Goal: Book appointment/travel/reservation

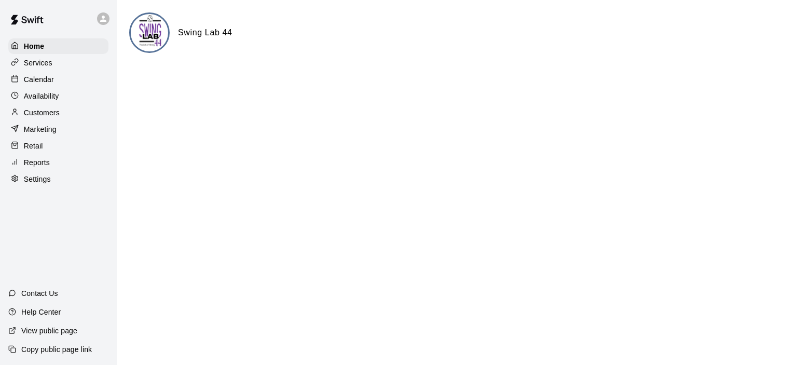
click at [44, 76] on p "Calendar" at bounding box center [39, 79] width 30 height 10
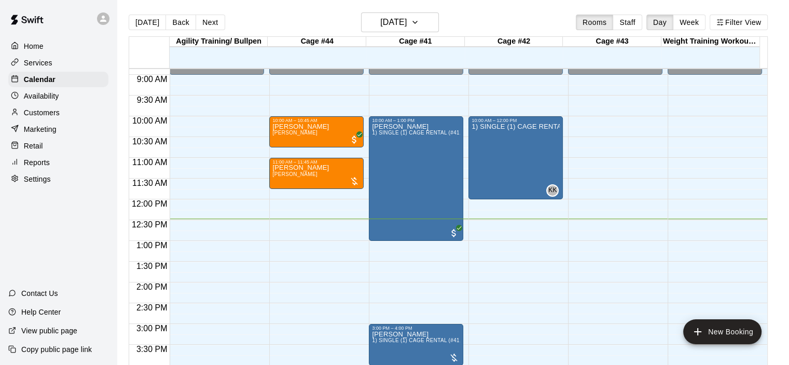
scroll to position [362, 0]
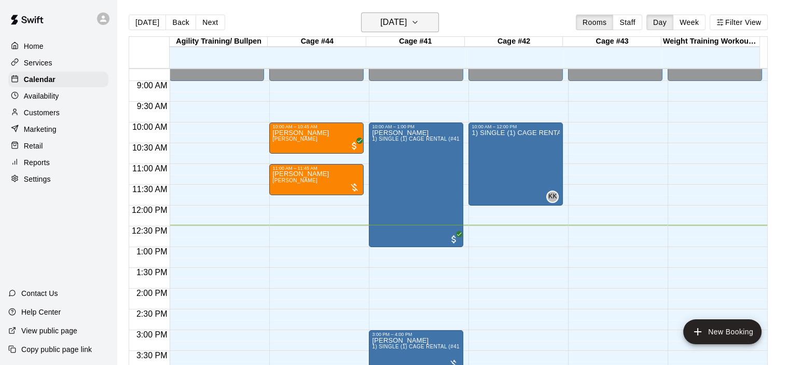
click at [419, 20] on icon "button" at bounding box center [415, 22] width 8 height 12
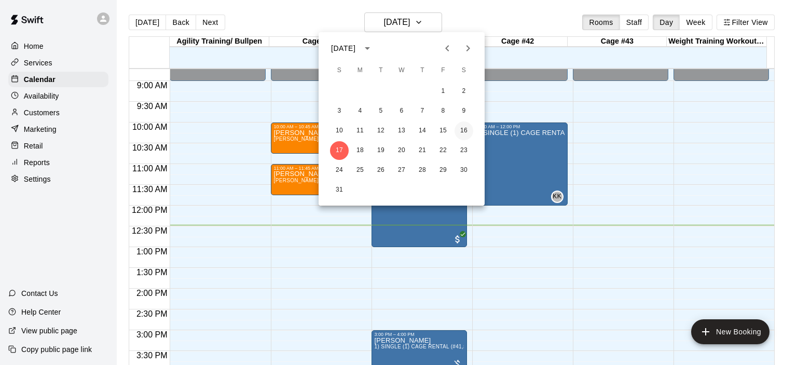
click at [468, 131] on button "16" at bounding box center [464, 130] width 19 height 19
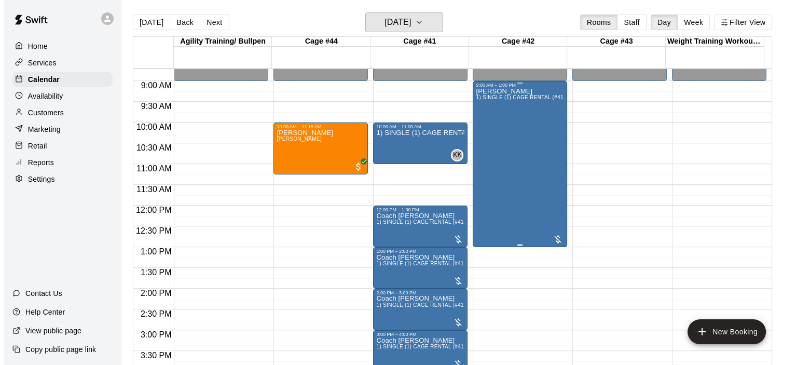
scroll to position [258, 0]
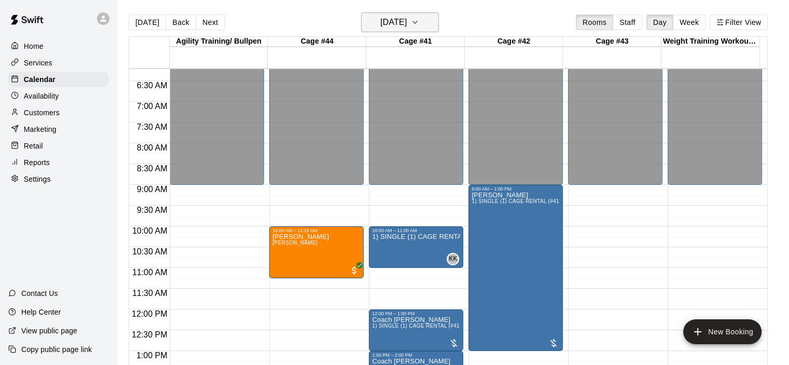
click at [419, 22] on icon "button" at bounding box center [415, 22] width 8 height 12
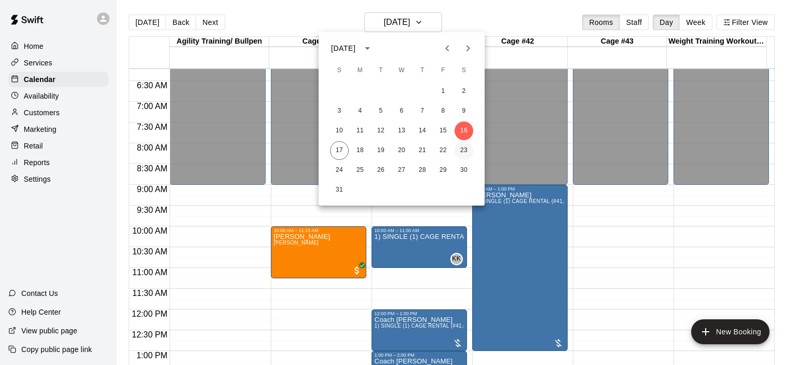
click at [461, 151] on button "23" at bounding box center [464, 150] width 19 height 19
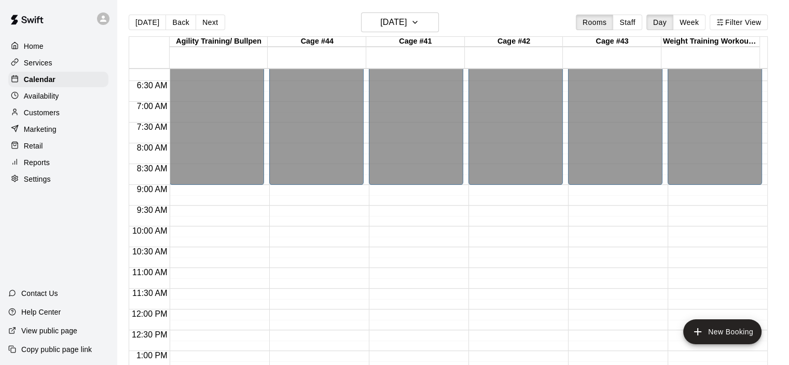
click at [348, 200] on div "12:00 AM – 9:00 AM Closed 7:00 PM – 11:59 PM Closed" at bounding box center [316, 309] width 94 height 996
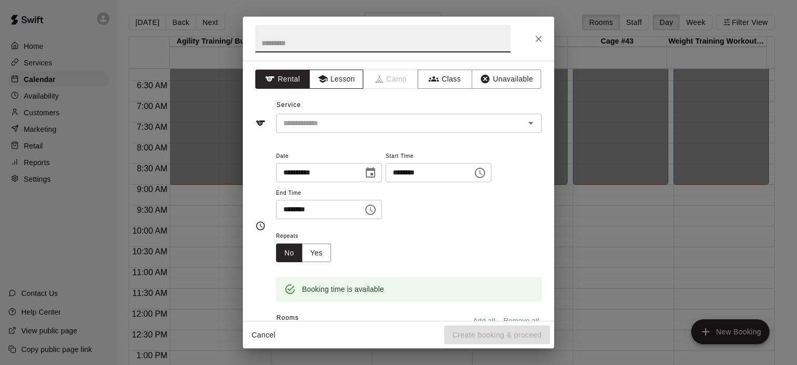
click at [354, 77] on button "Lesson" at bounding box center [336, 79] width 54 height 19
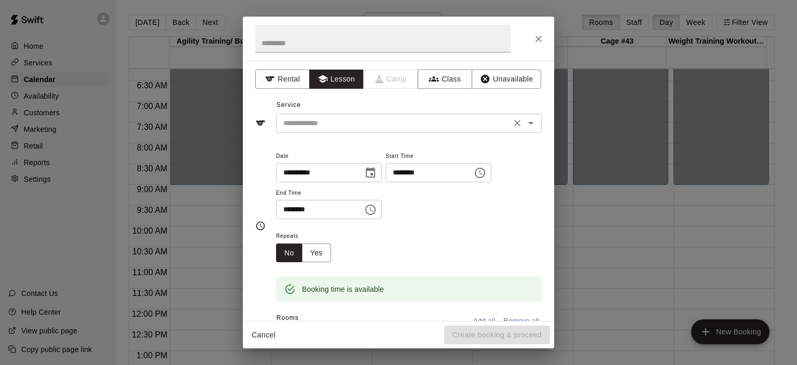
click at [528, 122] on icon "Open" at bounding box center [530, 123] width 5 height 3
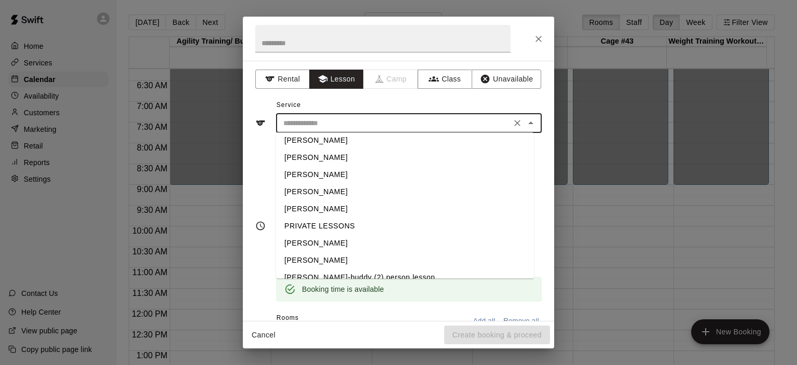
scroll to position [33, 0]
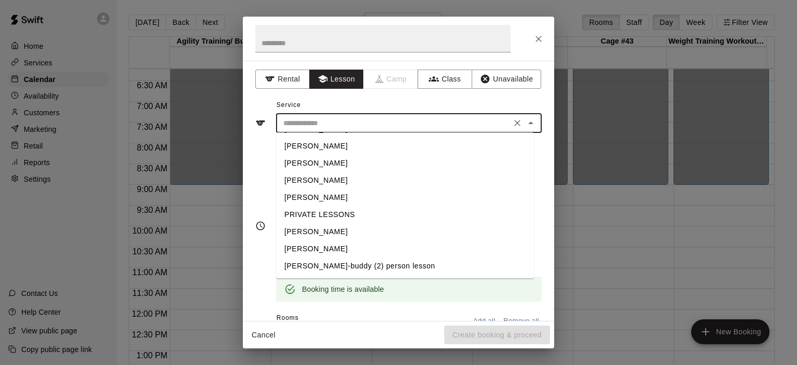
click at [338, 243] on li "[PERSON_NAME]" at bounding box center [405, 248] width 258 height 17
type input "**********"
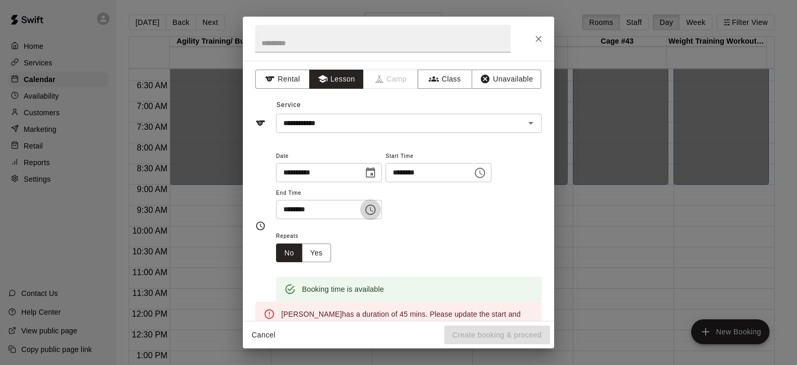
click at [377, 208] on icon "Choose time, selected time is 9:45 AM" at bounding box center [370, 209] width 12 height 12
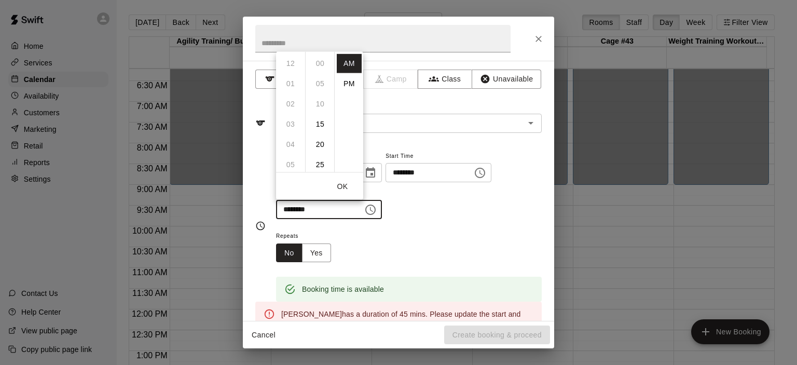
scroll to position [182, 0]
click at [291, 87] on li "10" at bounding box center [290, 83] width 25 height 19
click at [321, 64] on li "00" at bounding box center [320, 62] width 25 height 19
type input "********"
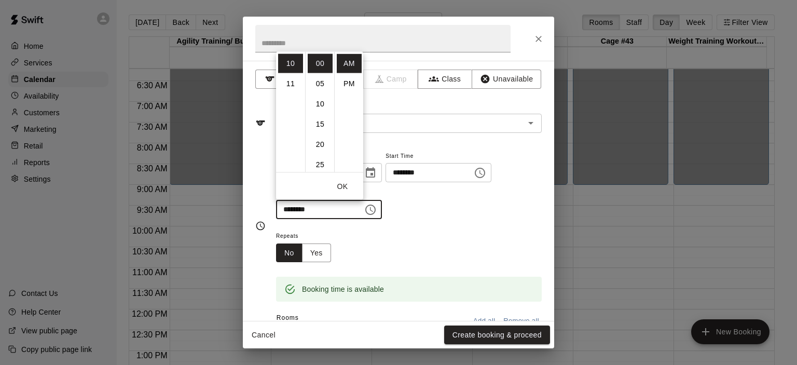
click at [467, 222] on div "**********" at bounding box center [409, 189] width 266 height 80
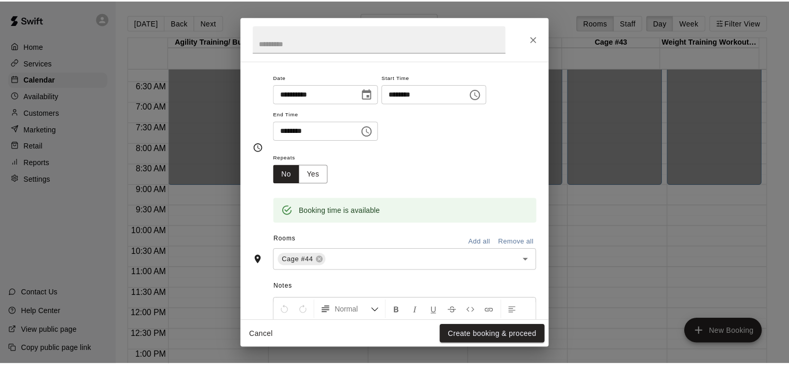
scroll to position [195, 0]
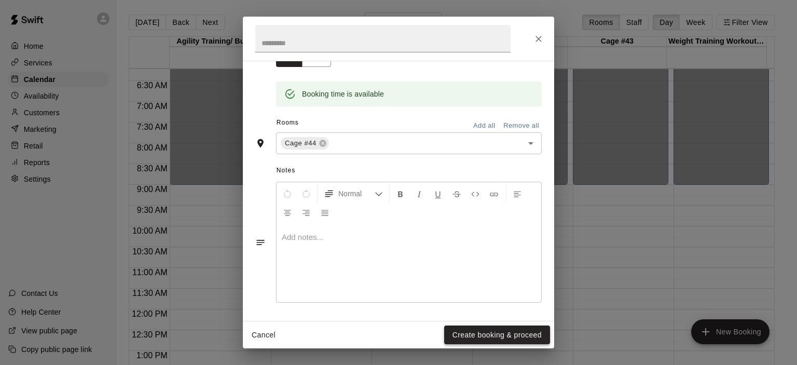
click at [511, 335] on button "Create booking & proceed" at bounding box center [497, 334] width 106 height 19
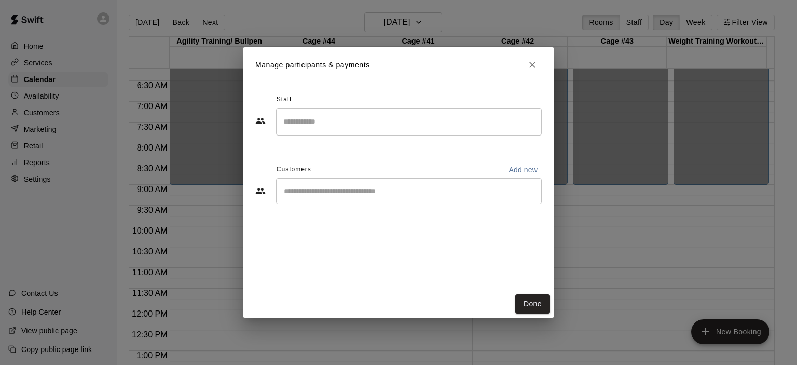
click at [401, 196] on div "​" at bounding box center [409, 191] width 266 height 26
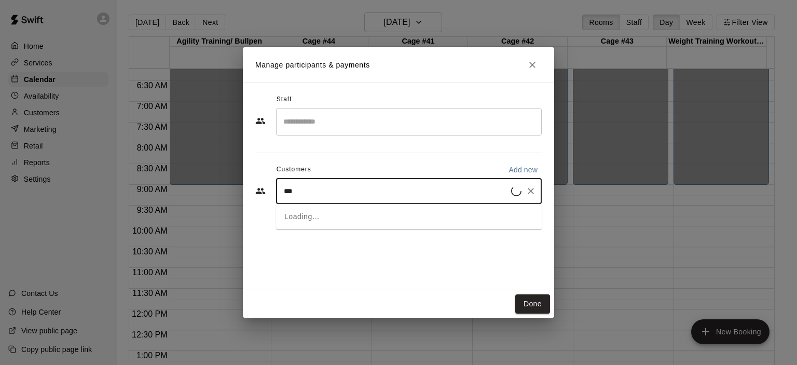
type input "****"
click at [367, 219] on div "[PERSON_NAME]" at bounding box center [361, 214] width 112 height 11
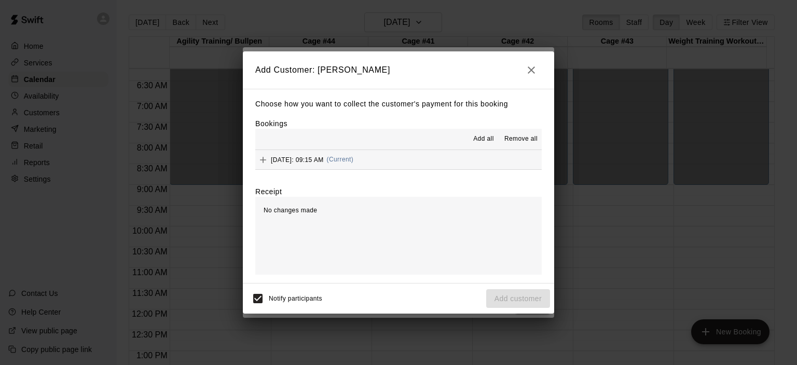
click at [354, 162] on span "(Current)" at bounding box center [340, 159] width 27 height 7
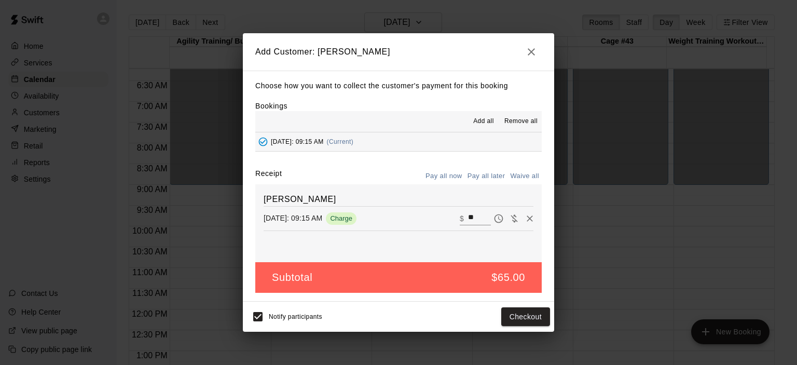
click at [525, 178] on button "Waive all" at bounding box center [524, 176] width 34 height 16
type input "*"
click at [513, 317] on button "Add customer" at bounding box center [518, 316] width 64 height 19
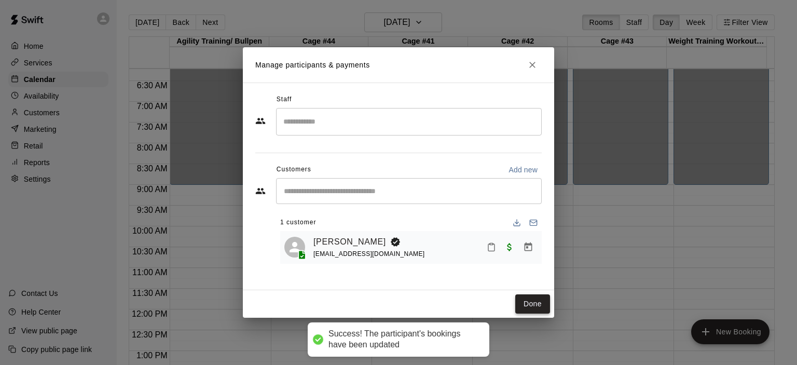
click at [529, 300] on button "Done" at bounding box center [532, 303] width 35 height 19
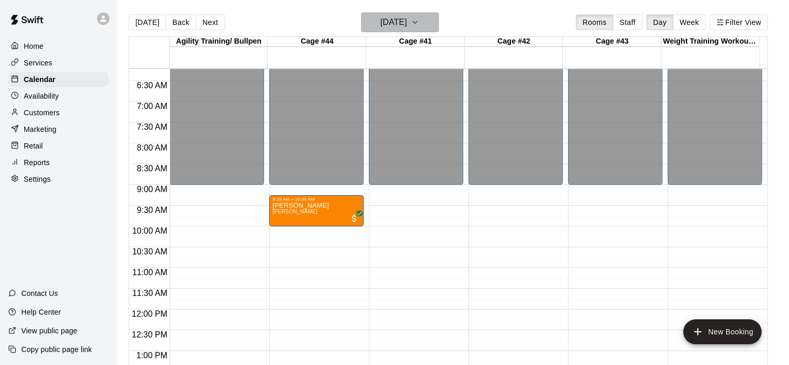
click at [419, 24] on icon "button" at bounding box center [415, 22] width 8 height 12
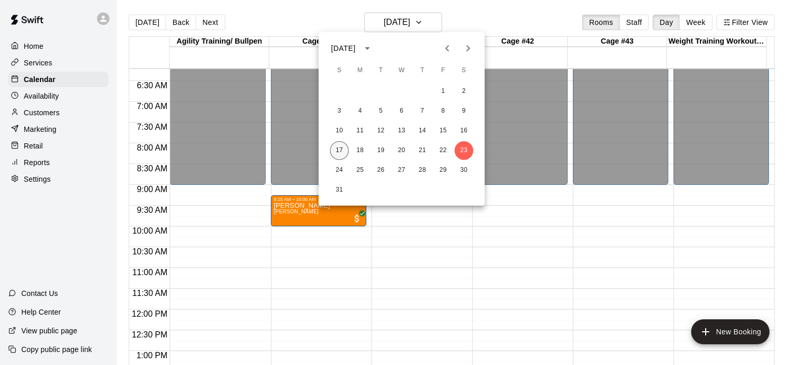
click at [342, 149] on button "17" at bounding box center [339, 150] width 19 height 19
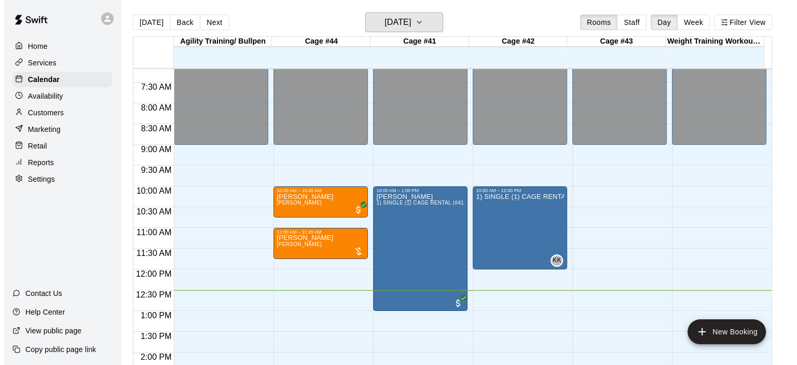
scroll to position [362, 0]
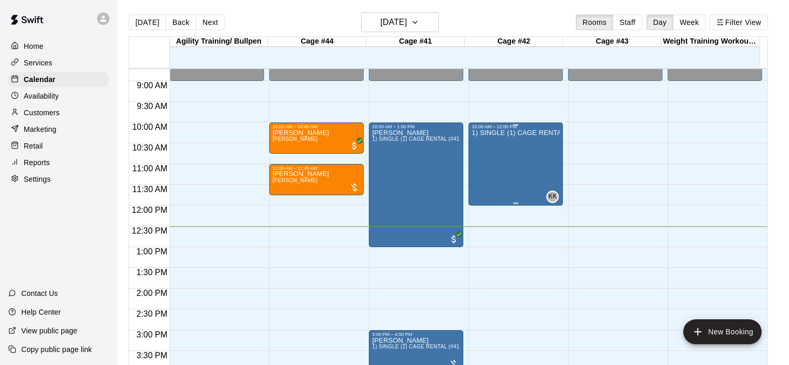
click at [529, 144] on div "1) SINGLE (1) CAGE RENTAL (#41,#42,#43)" at bounding box center [516, 311] width 88 height 365
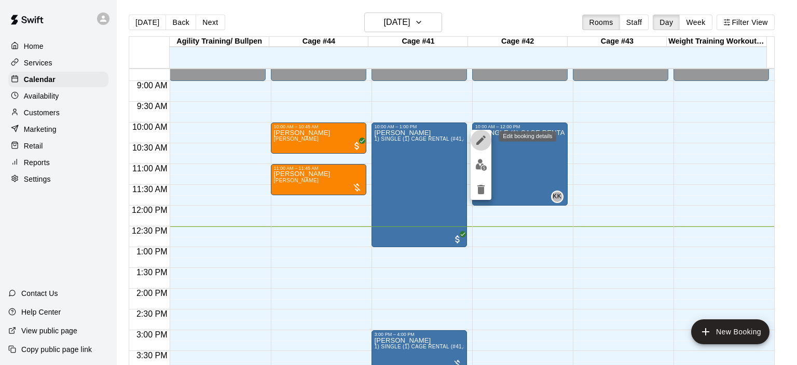
click at [478, 140] on icon "edit" at bounding box center [481, 140] width 12 height 12
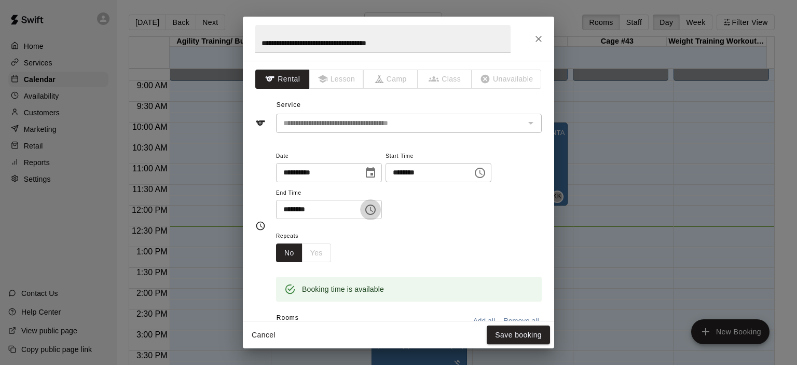
click at [377, 211] on icon "Choose time, selected time is 12:00 PM" at bounding box center [370, 209] width 12 height 12
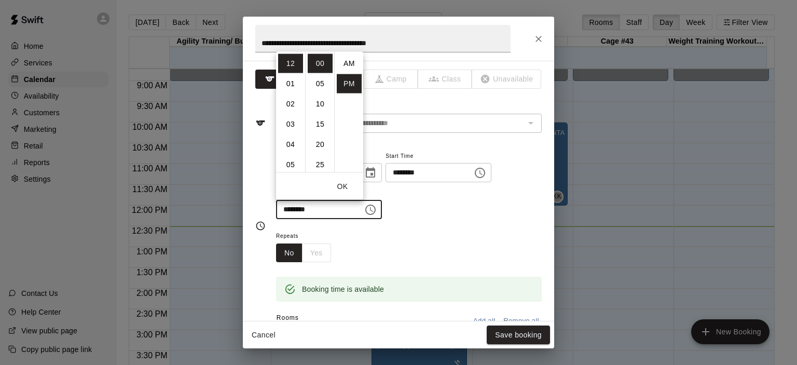
scroll to position [19, 0]
click at [291, 87] on li "01" at bounding box center [290, 83] width 25 height 19
type input "********"
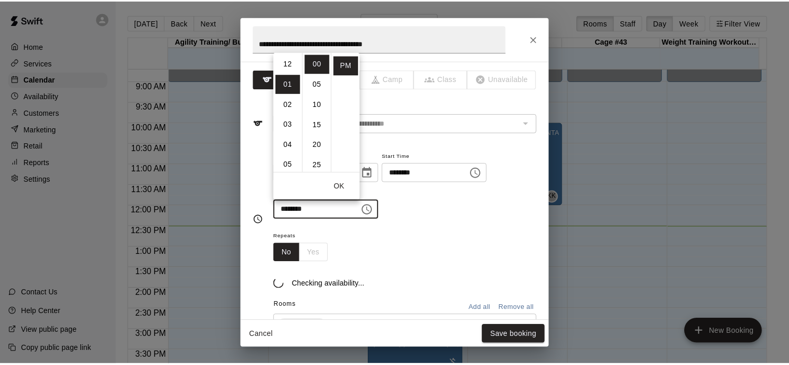
scroll to position [20, 0]
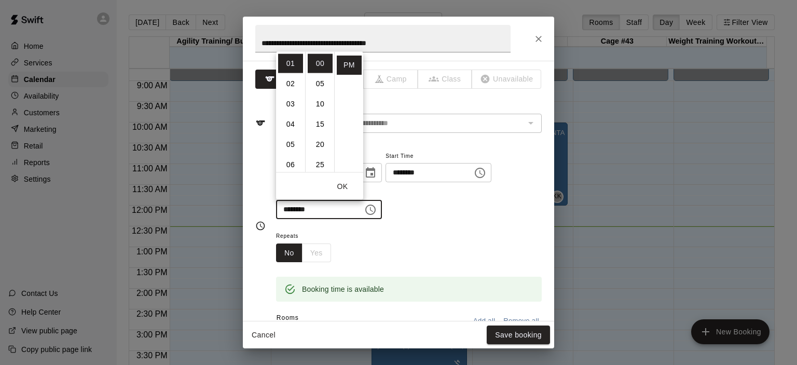
click at [442, 218] on div "**********" at bounding box center [409, 184] width 266 height 70
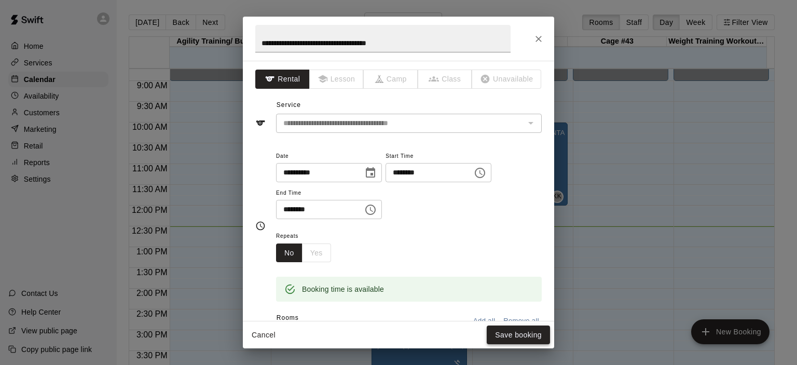
click at [511, 330] on button "Save booking" at bounding box center [518, 334] width 63 height 19
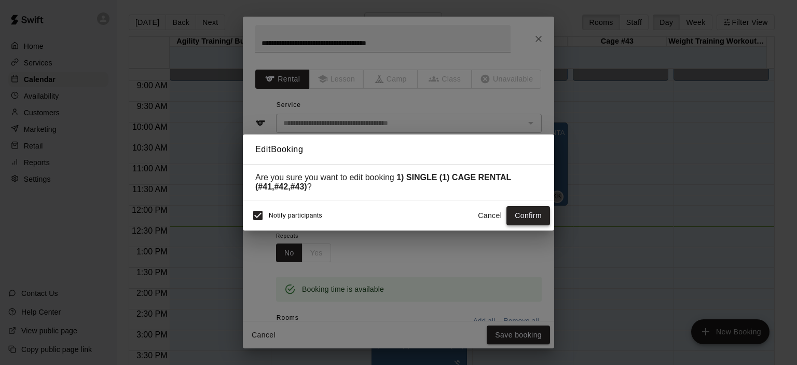
click at [527, 211] on button "Confirm" at bounding box center [528, 215] width 44 height 19
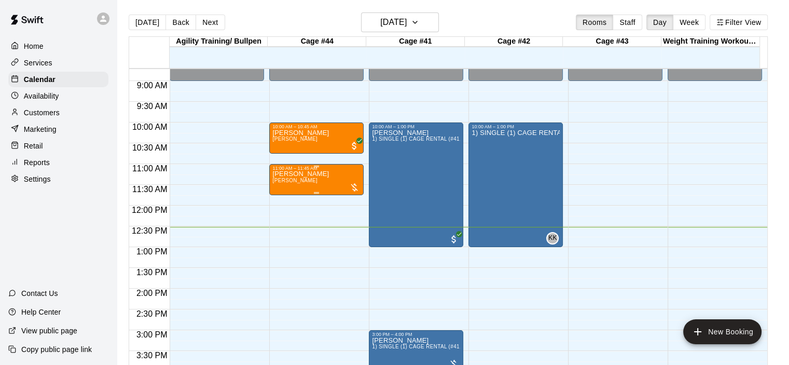
click at [325, 176] on div "[PERSON_NAME] [PERSON_NAME]" at bounding box center [316, 353] width 88 height 365
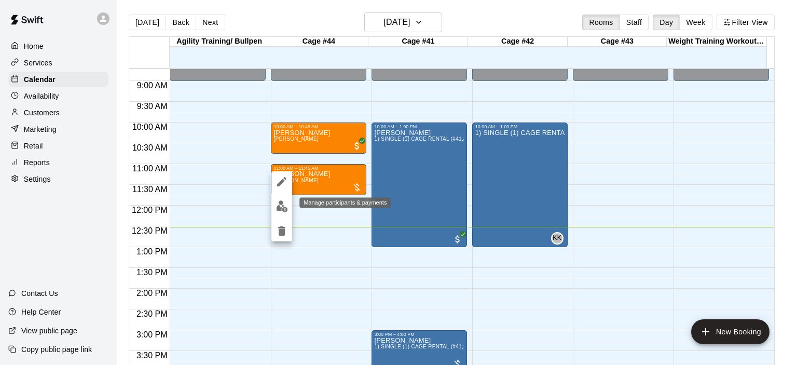
click at [284, 203] on img "edit" at bounding box center [282, 206] width 12 height 12
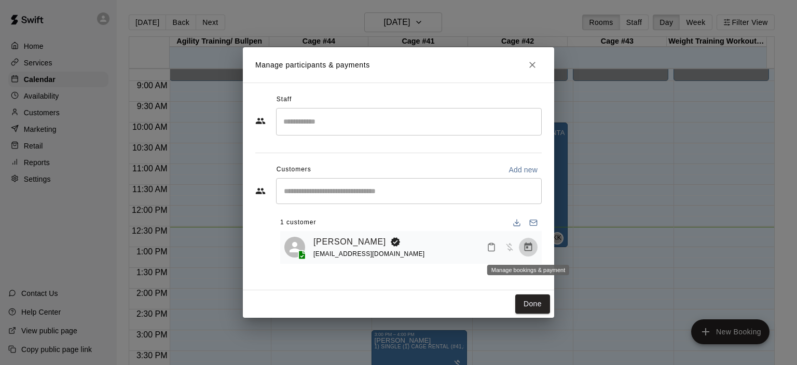
click at [530, 251] on icon "Manage bookings & payment" at bounding box center [528, 247] width 10 height 10
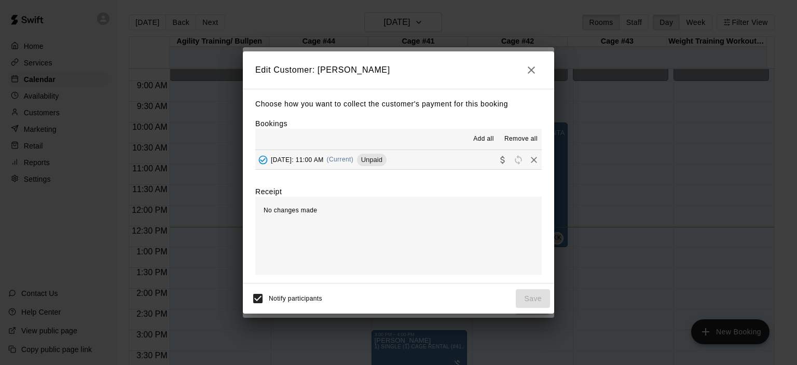
click at [354, 157] on span "(Current)" at bounding box center [340, 159] width 27 height 7
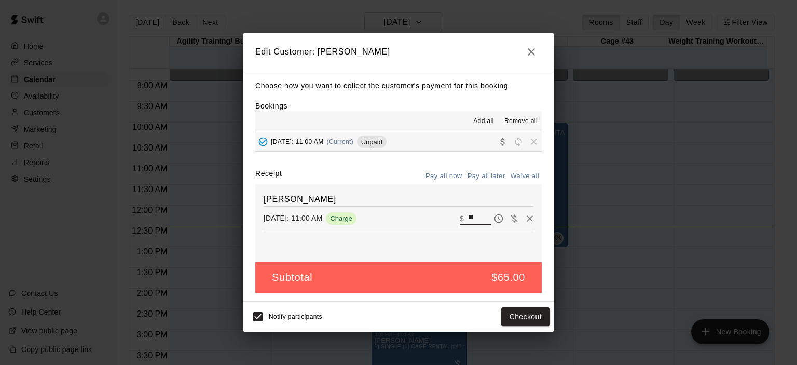
click at [470, 217] on input "**" at bounding box center [479, 218] width 23 height 13
type input "*"
type input "**"
click at [538, 315] on button "Checkout" at bounding box center [525, 316] width 49 height 19
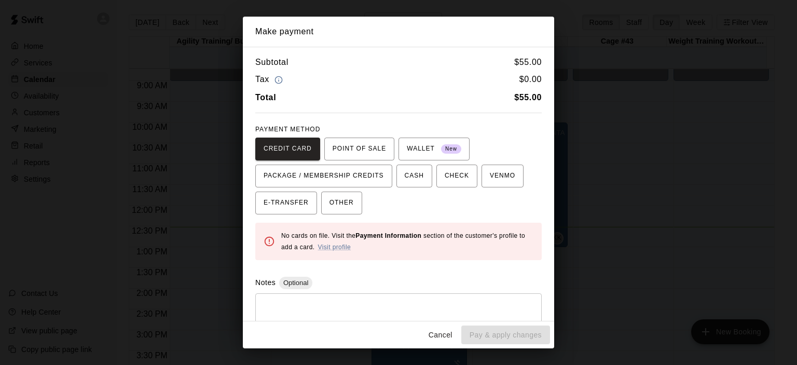
click at [450, 333] on button "Cancel" at bounding box center [440, 334] width 33 height 19
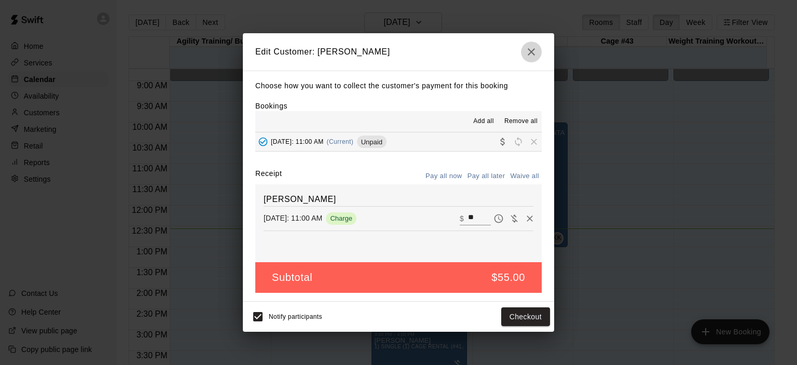
click at [534, 52] on icon "button" at bounding box center [531, 52] width 12 height 12
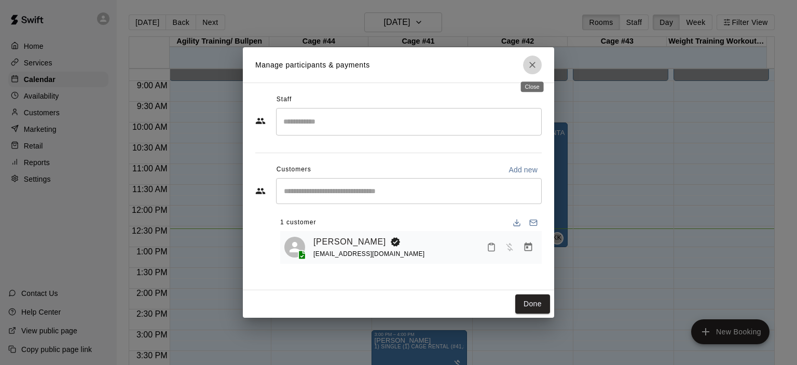
click at [533, 66] on icon "Close" at bounding box center [532, 65] width 6 height 6
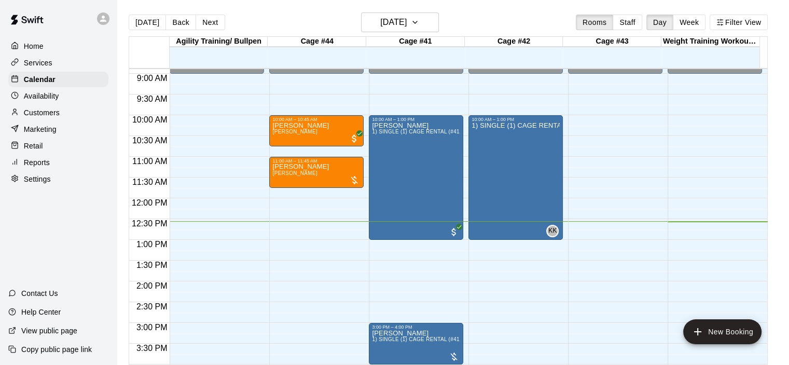
scroll to position [362, 0]
